Goal: Task Accomplishment & Management: Manage account settings

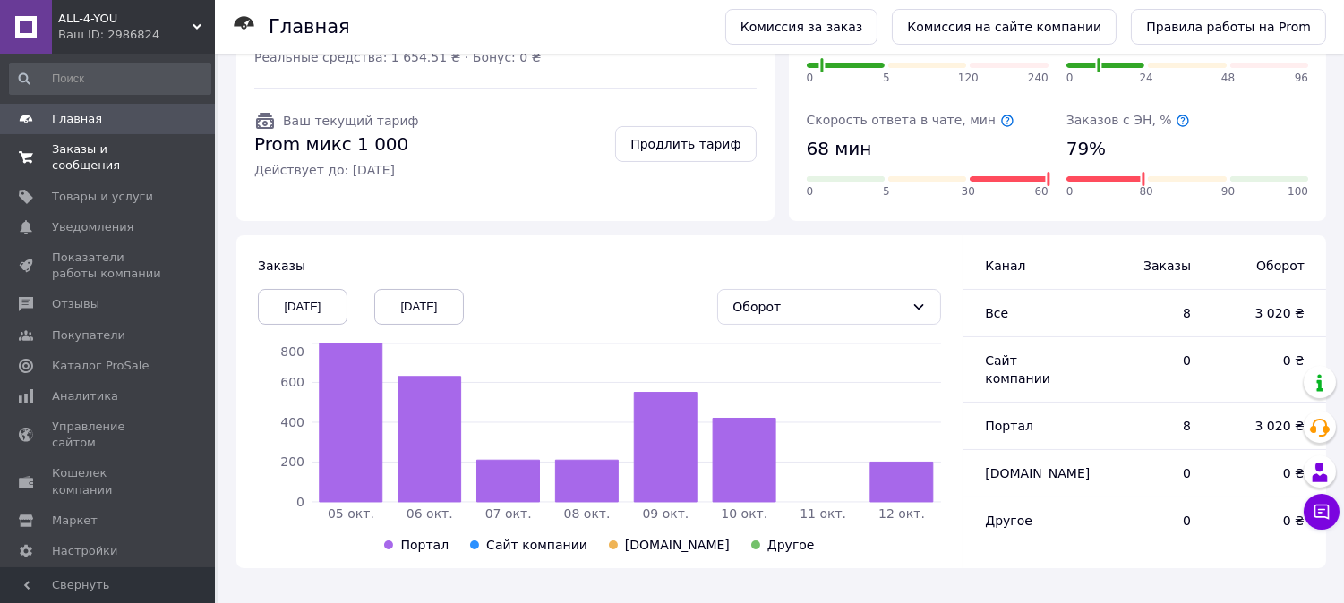
click at [90, 158] on link "Заказы и сообщения 0 0" at bounding box center [110, 157] width 220 height 47
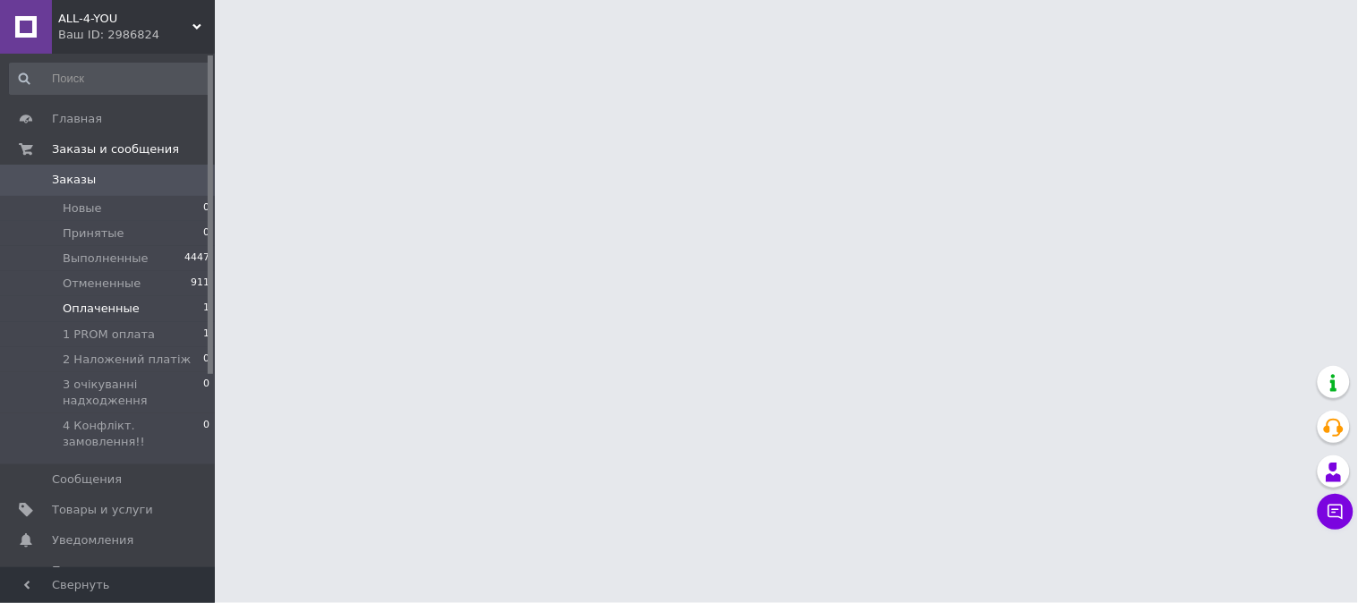
click at [124, 311] on span "Оплаченные" at bounding box center [101, 309] width 77 height 16
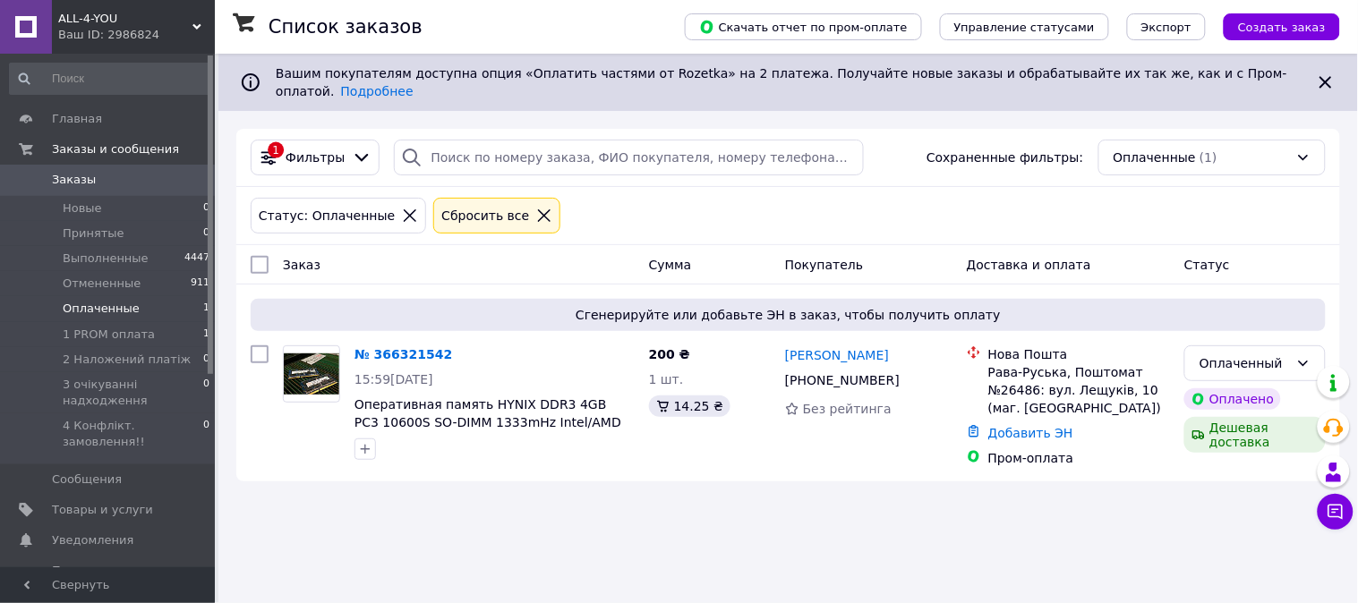
click at [101, 309] on span "Оплаченные" at bounding box center [101, 309] width 77 height 16
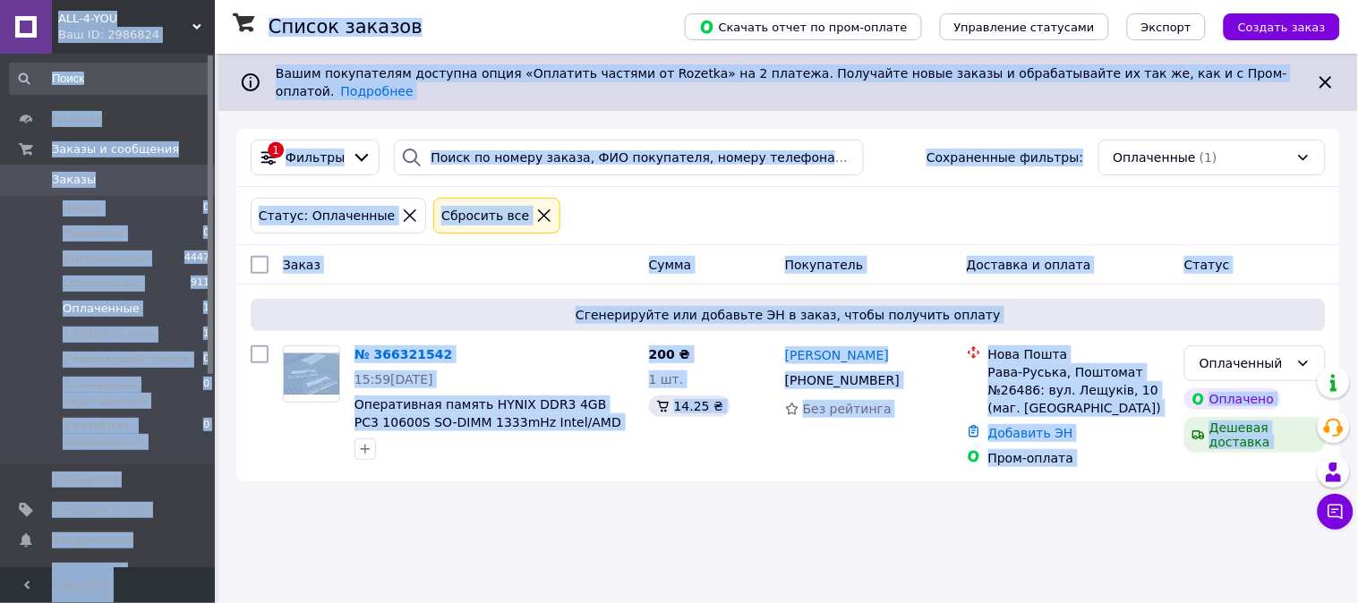
click at [512, 561] on div "Список заказов Скачать отчет по пром-оплате Управление статусами Экспорт Создат…" at bounding box center [788, 301] width 1140 height 603
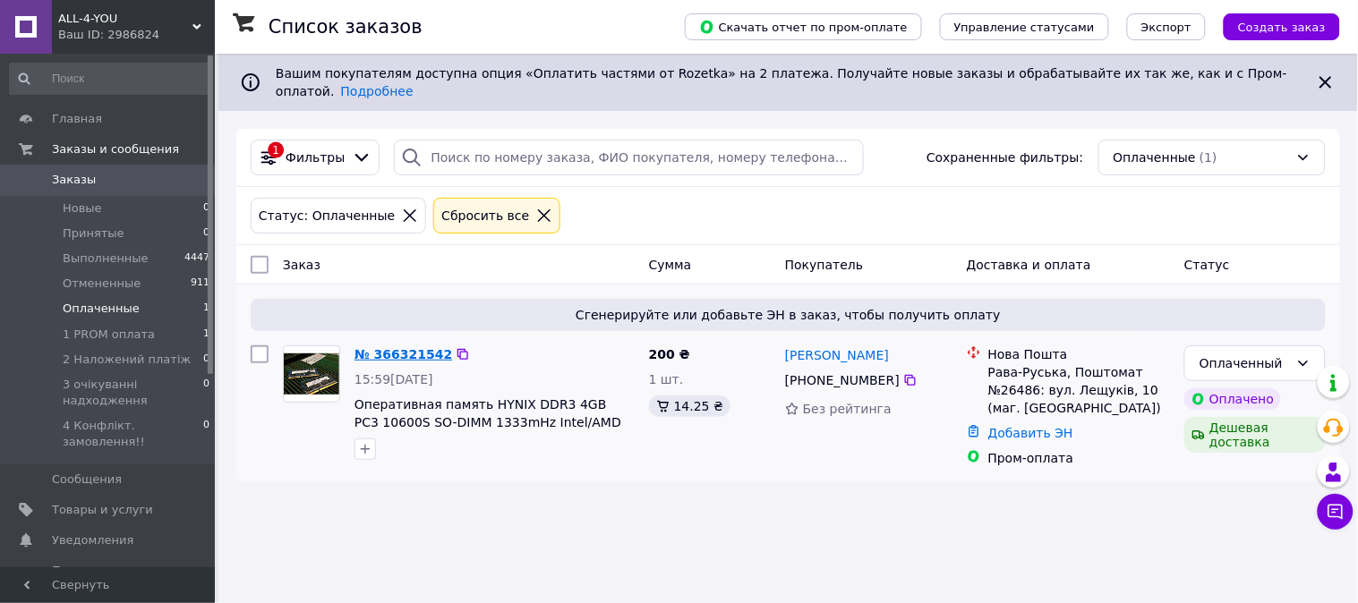
click at [415, 347] on link "№ 366321542" at bounding box center [404, 354] width 98 height 14
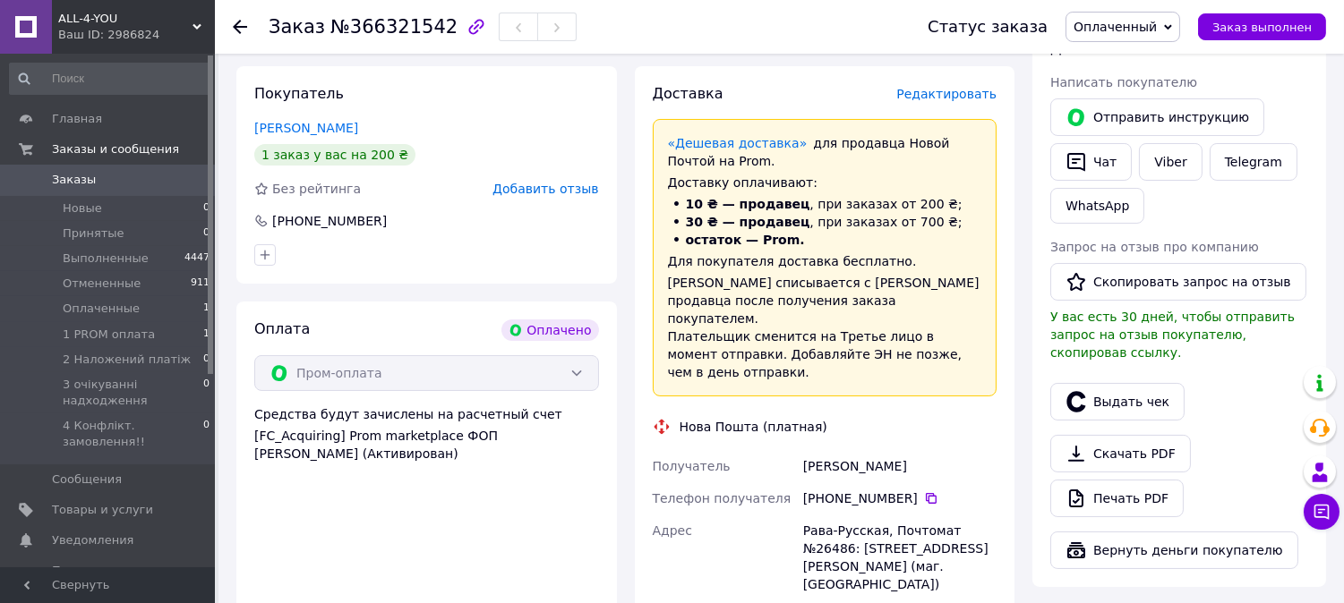
scroll to position [696, 0]
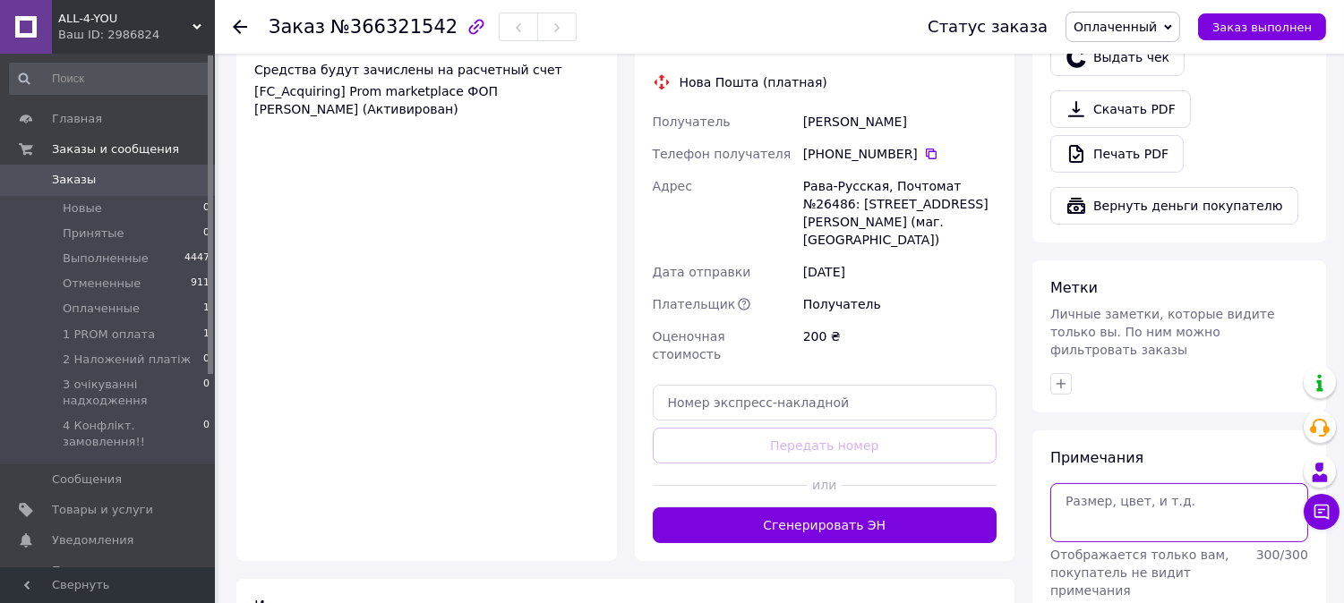
click at [1078, 484] on textarea at bounding box center [1179, 513] width 258 height 59
click at [1076, 484] on textarea "ш5 3gen" at bounding box center [1179, 513] width 258 height 59
click at [1153, 495] on textarea "i5 3gen" at bounding box center [1179, 513] width 258 height 59
type textarea "i5 3gen 17s/1"
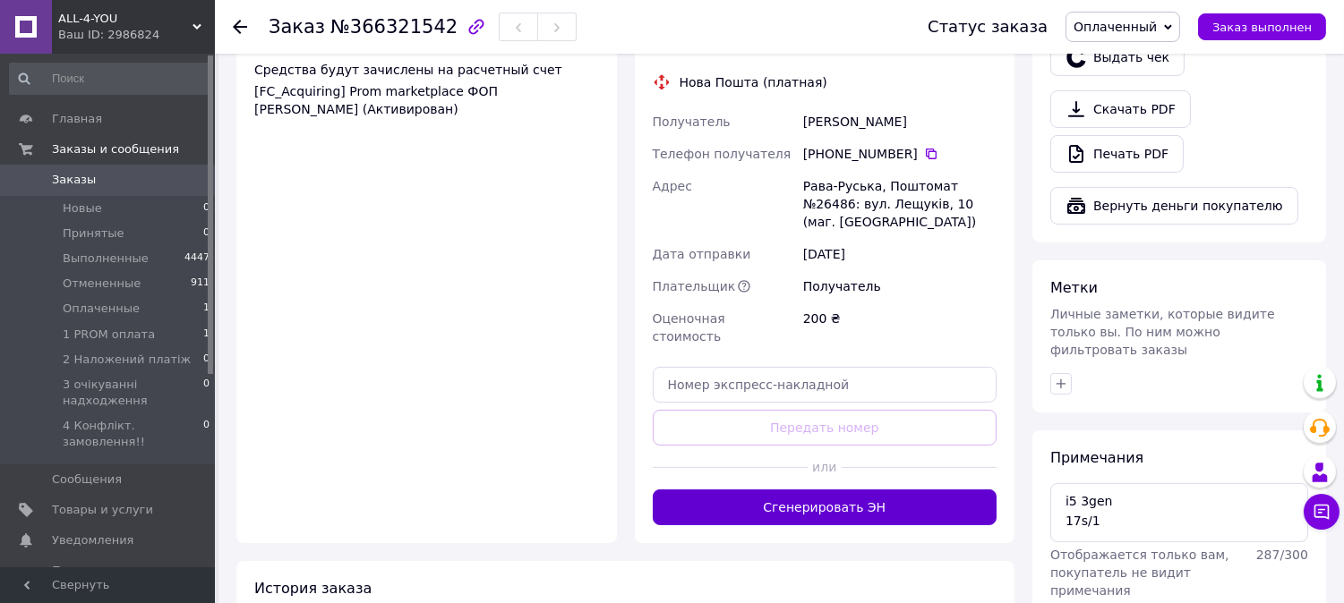
click at [816, 490] on button "Сгенерировать ЭН" at bounding box center [825, 508] width 345 height 36
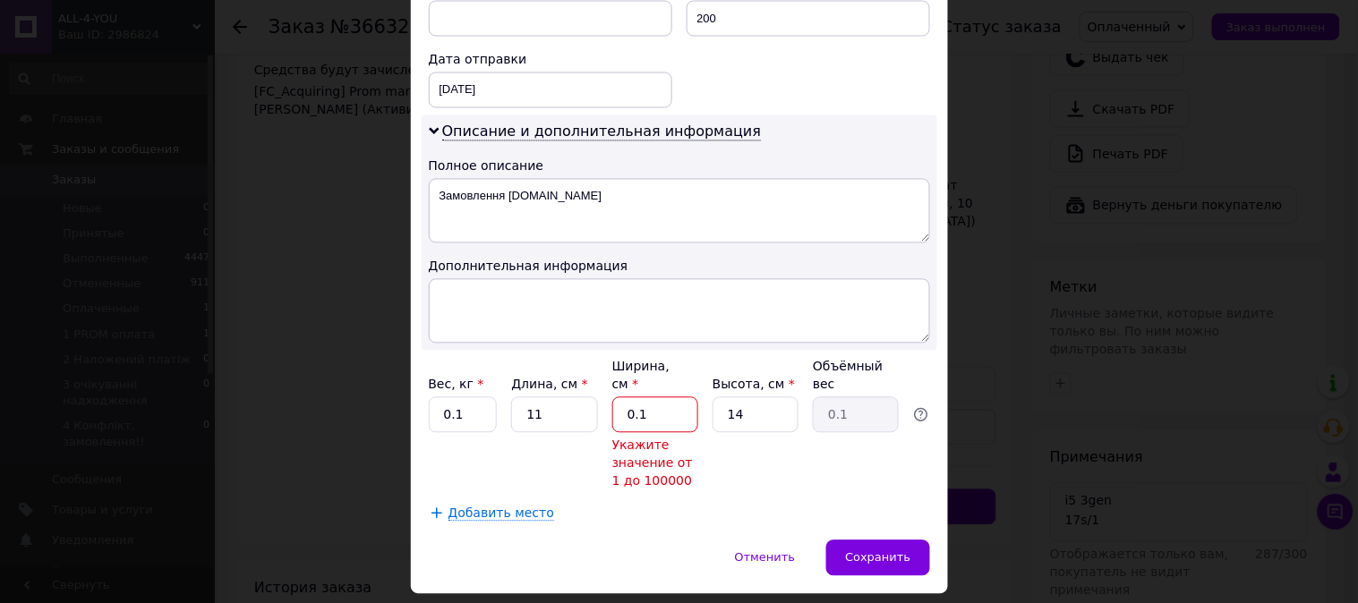
drag, startPoint x: 649, startPoint y: 355, endPoint x: 612, endPoint y: 355, distance: 37.6
click at [612, 398] on input "0.1" at bounding box center [655, 416] width 86 height 36
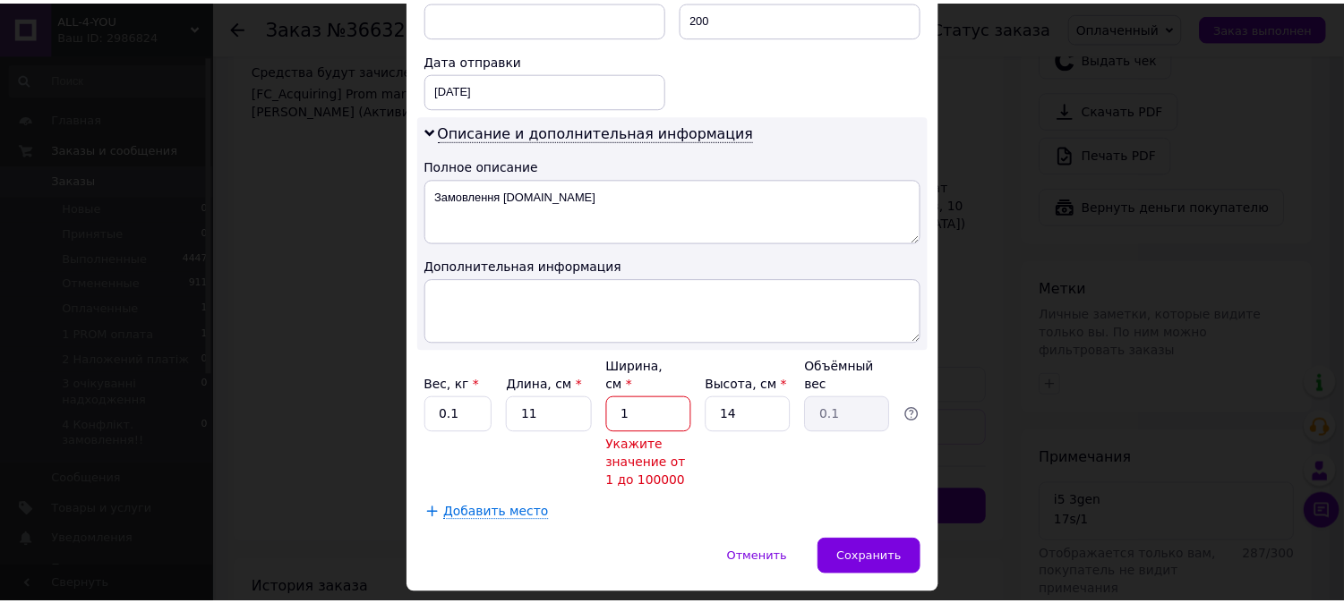
scroll to position [788, 0]
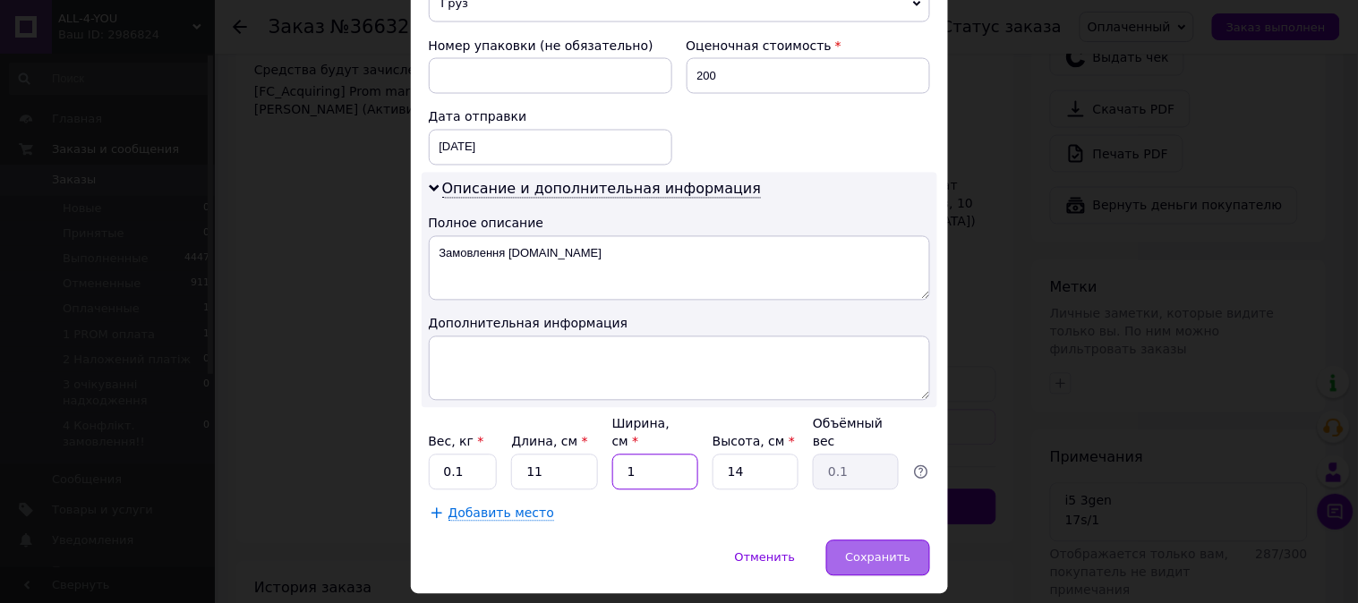
type input "1"
click at [873, 541] on div "Сохранить" at bounding box center [877, 559] width 103 height 36
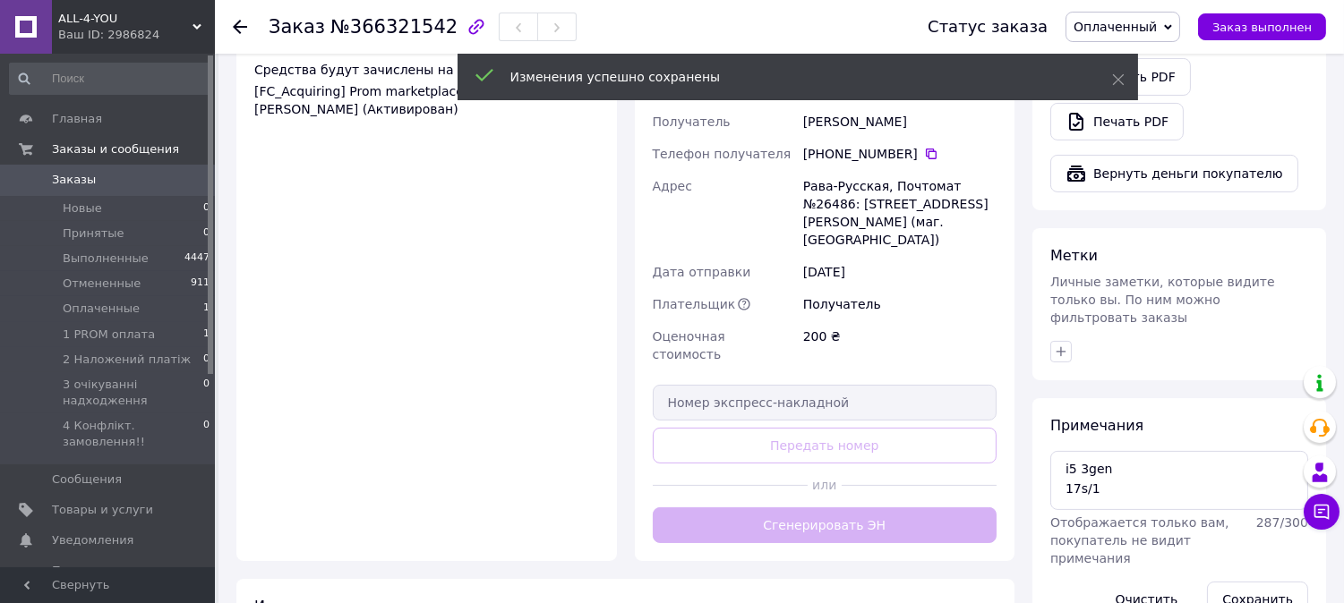
click at [828, 459] on div "Доставка Редактировать «Дешевая доставка»   для продавца [GEOGRAPHIC_DATA] на P…" at bounding box center [825, 141] width 345 height 804
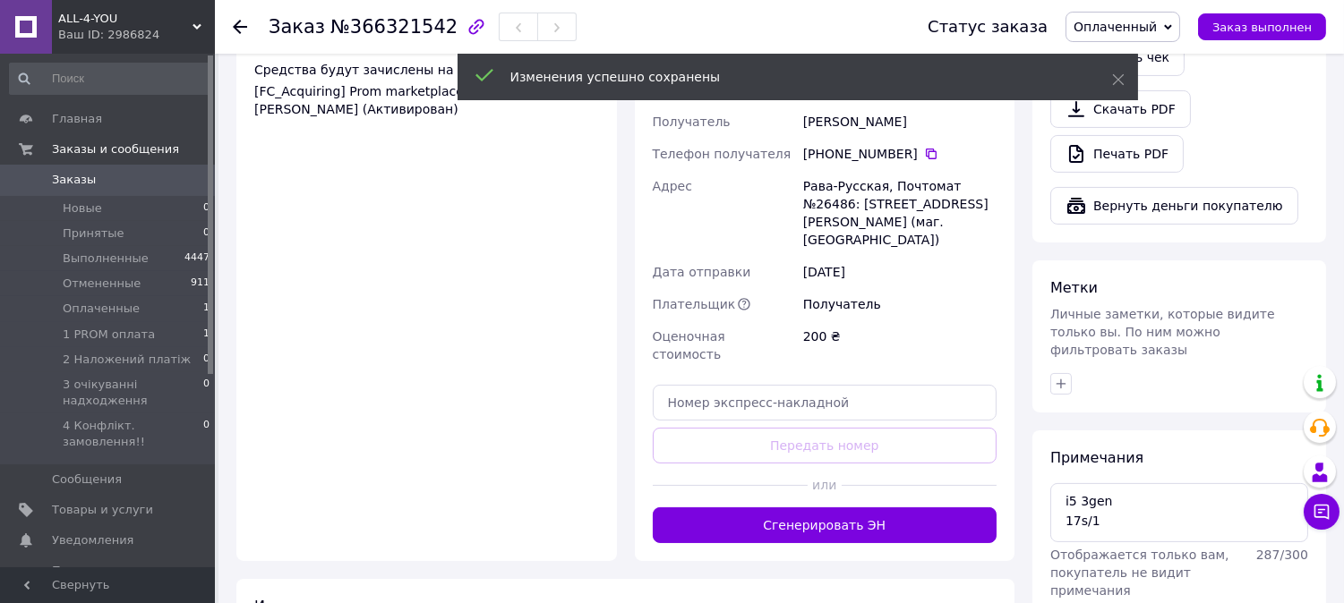
click at [828, 508] on button "Сгенерировать ЭН" at bounding box center [825, 526] width 345 height 36
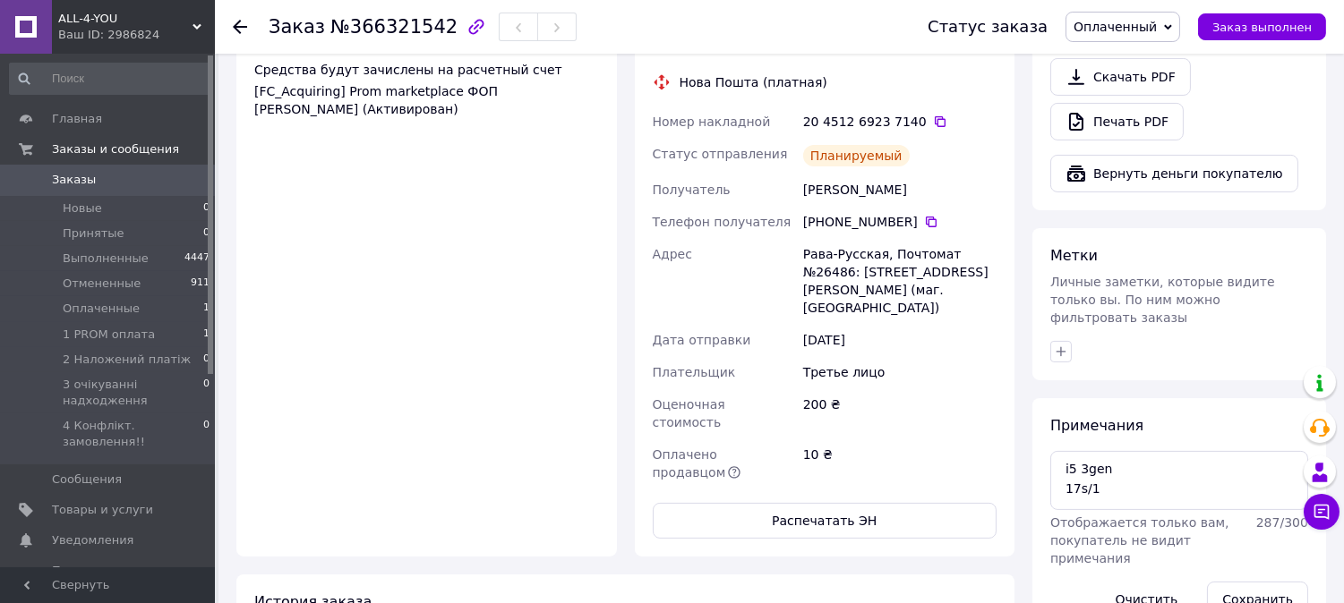
click at [1111, 27] on span "Оплаченный" at bounding box center [1115, 27] width 83 height 14
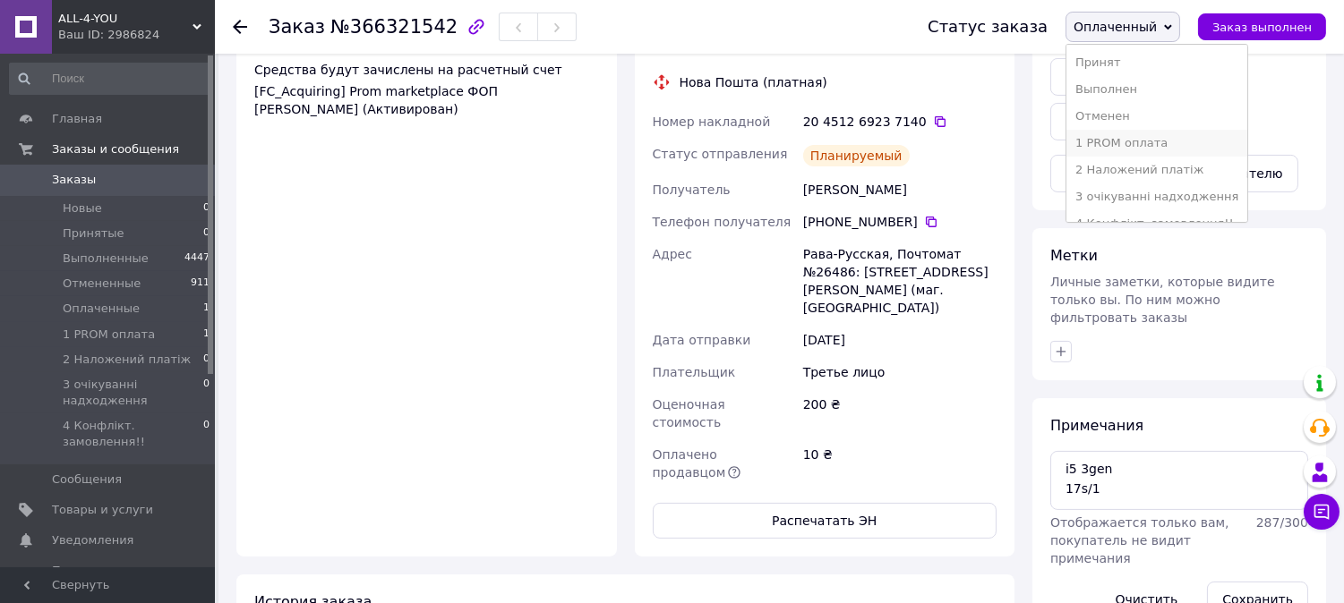
click at [1126, 144] on li "1 PROM оплата" at bounding box center [1156, 143] width 181 height 27
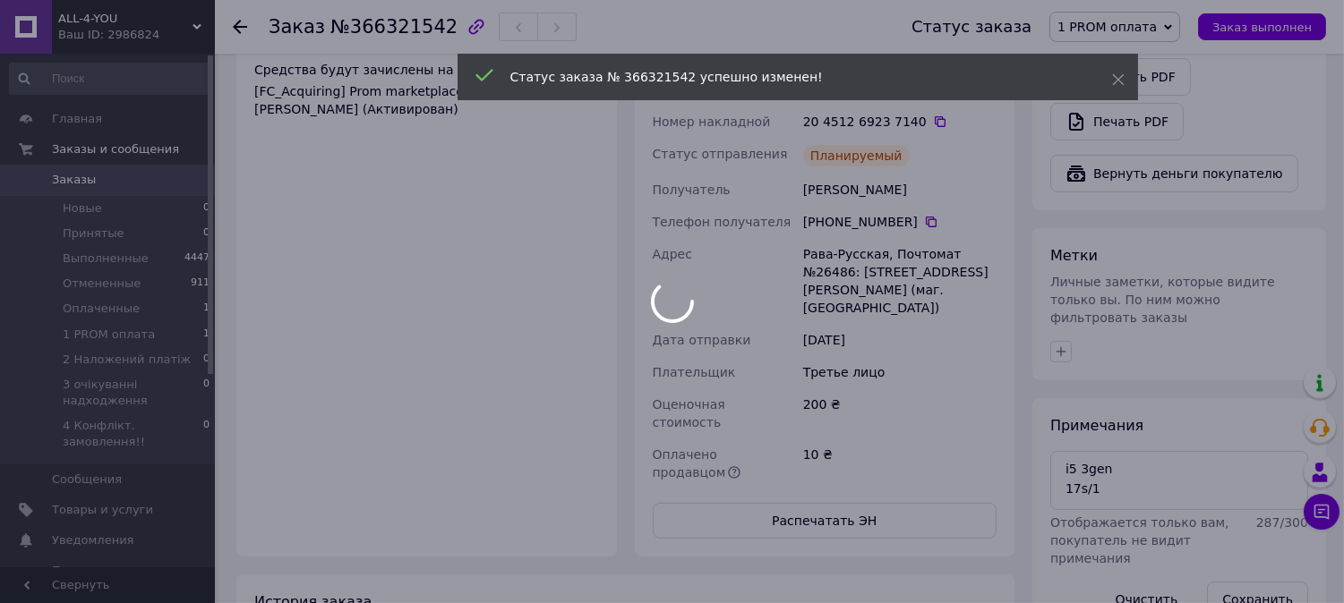
scroll to position [596, 0]
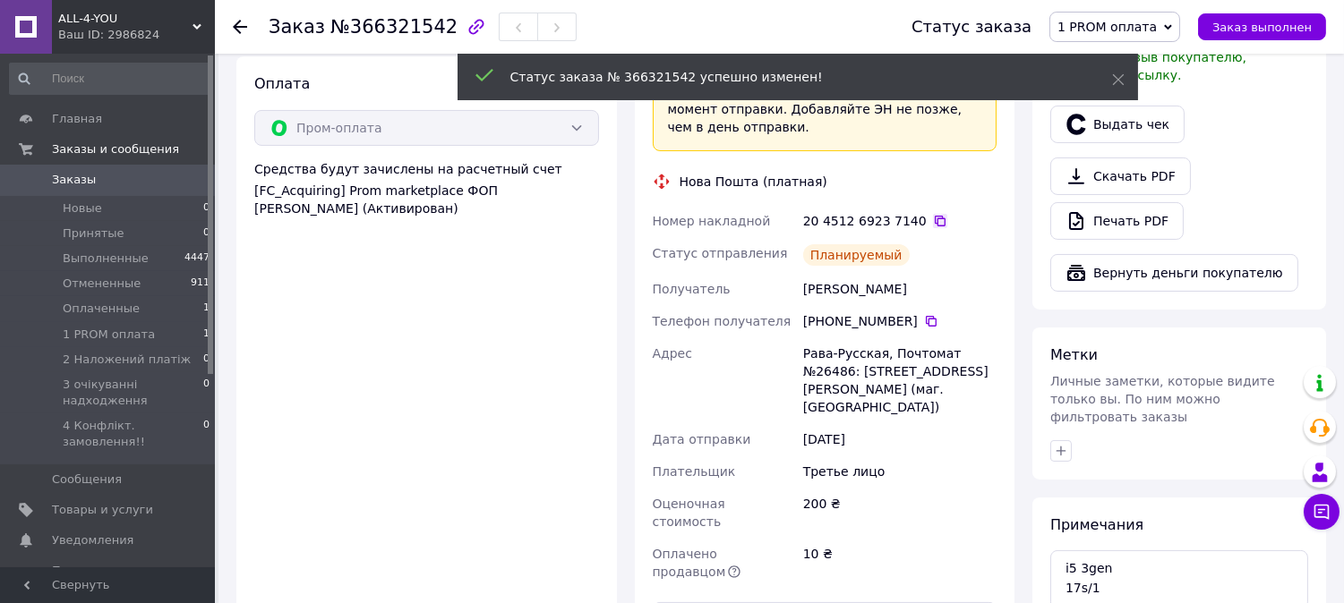
click at [935, 216] on icon at bounding box center [940, 221] width 11 height 11
